Goal: Information Seeking & Learning: Learn about a topic

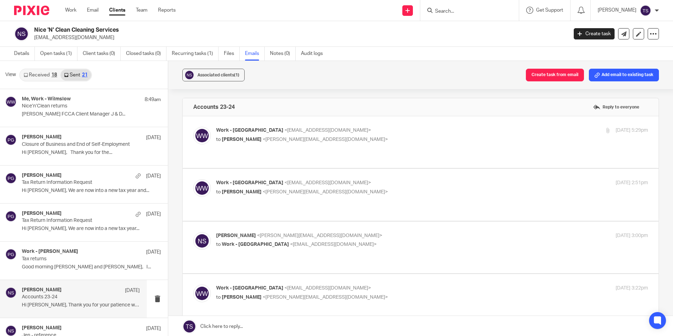
scroll to position [239, 0]
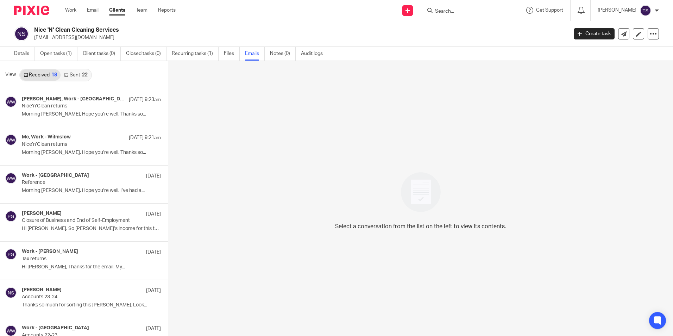
click at [74, 73] on link "Sent 22" at bounding box center [76, 74] width 30 height 11
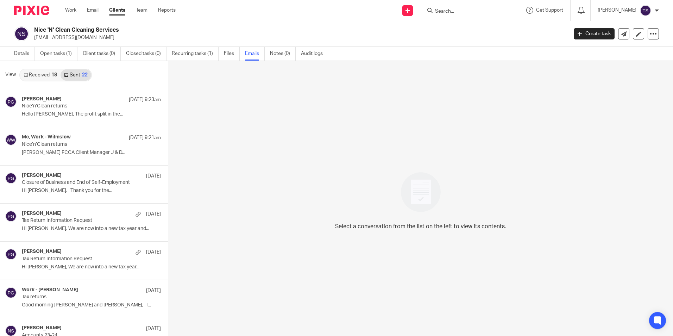
scroll to position [1, 0]
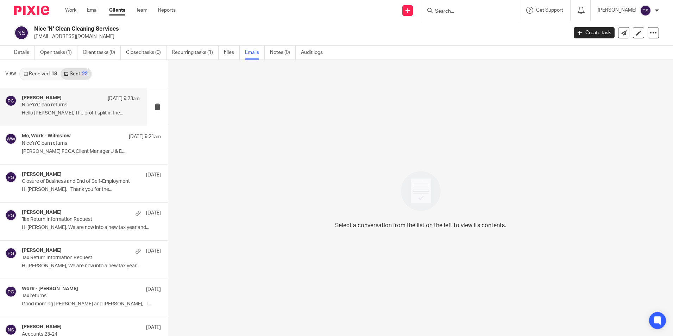
click at [77, 102] on div "Philip Green 15 Sep 9:23am" at bounding box center [81, 98] width 118 height 7
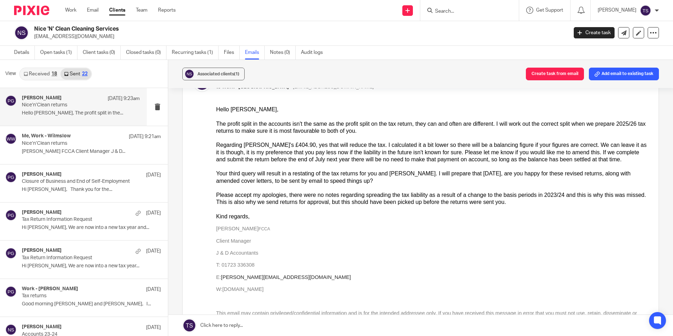
scroll to position [106, 0]
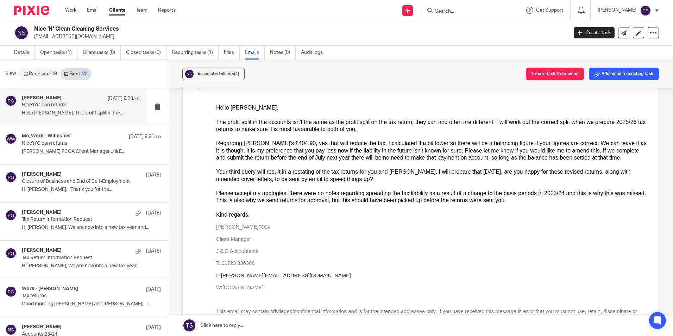
click at [500, 16] on div at bounding box center [469, 10] width 99 height 21
click at [497, 13] on input "Search" at bounding box center [465, 11] width 63 height 6
click at [103, 13] on ul "Work Email Clients Team Reports" at bounding box center [125, 10] width 121 height 7
click at [97, 8] on link "Email" at bounding box center [93, 10] width 12 height 7
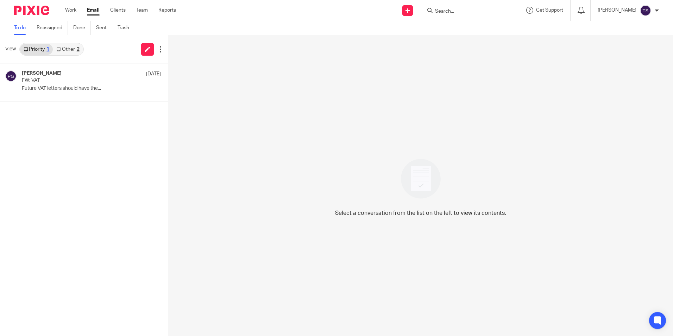
click at [67, 46] on link "Other 2" at bounding box center [68, 49] width 30 height 11
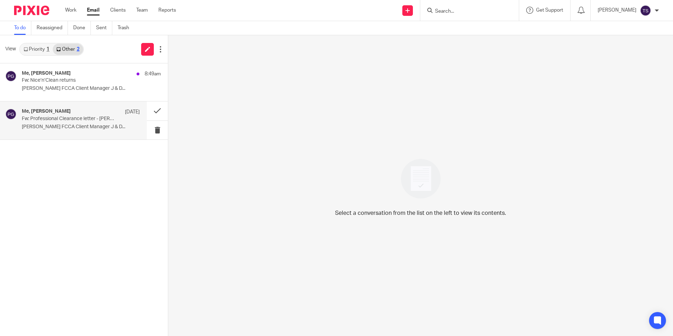
click at [83, 117] on p "Fw: Professional Clearance letter - Nick Owen Drain Services Ltd" at bounding box center [69, 119] width 94 height 6
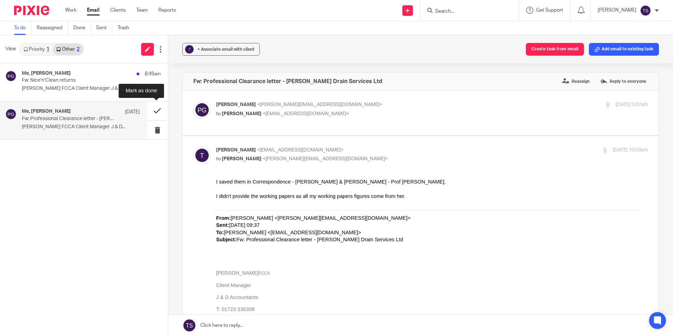
click at [150, 111] on button at bounding box center [157, 110] width 21 height 19
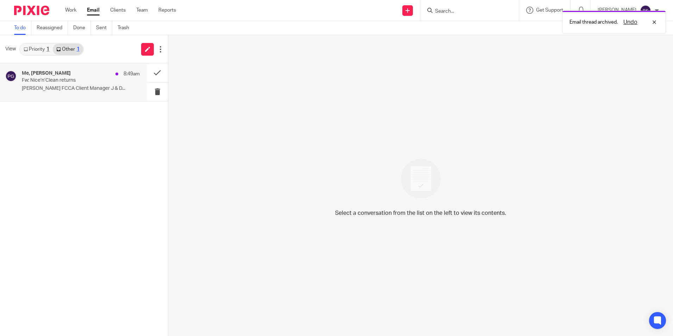
click at [77, 82] on p "Fw: Nice’n’Clean returns" at bounding box center [69, 80] width 94 height 6
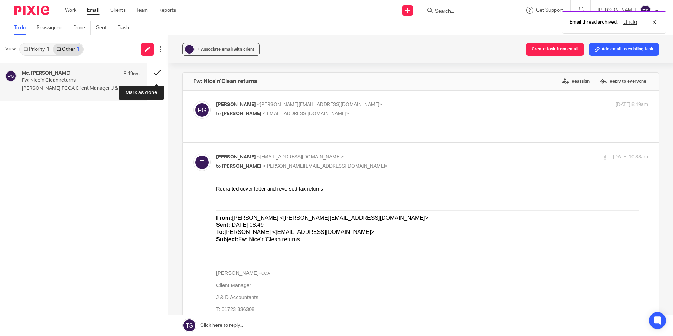
click at [153, 69] on button at bounding box center [157, 72] width 21 height 19
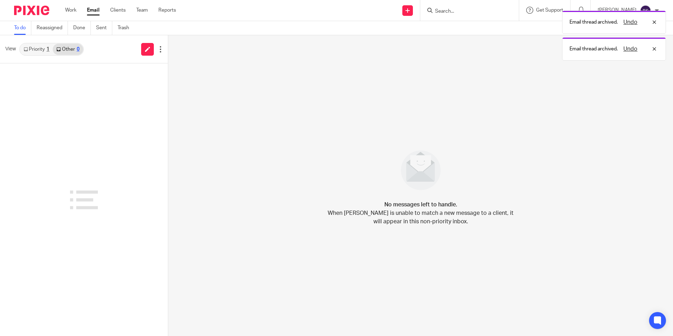
click at [35, 48] on link "Priority 1" at bounding box center [36, 49] width 33 height 11
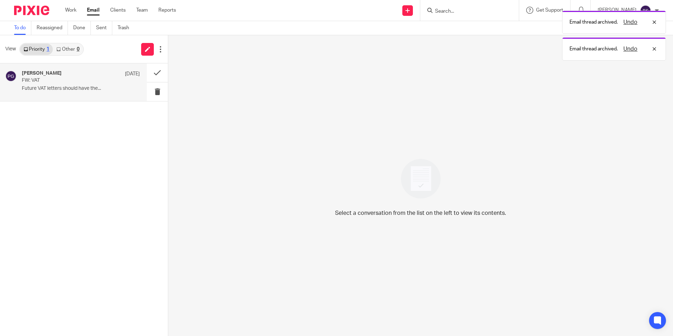
click at [54, 77] on div "Philip Green 29 May FW: VAT Future VAT letters should have the..." at bounding box center [81, 82] width 118 height 24
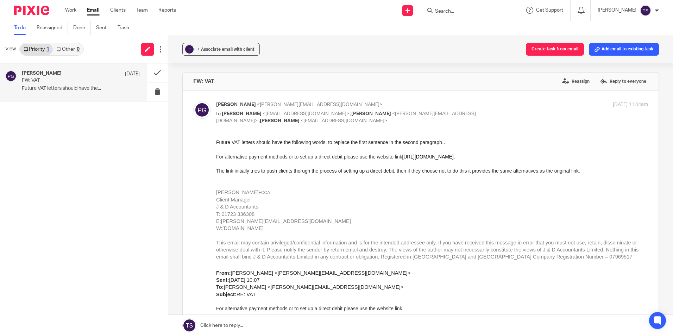
click at [93, 153] on div "Philip Green 29 May FW: VAT Future VAT letters should have the... Opps, somethi…" at bounding box center [84, 199] width 168 height 272
